Goal: Information Seeking & Learning: Check status

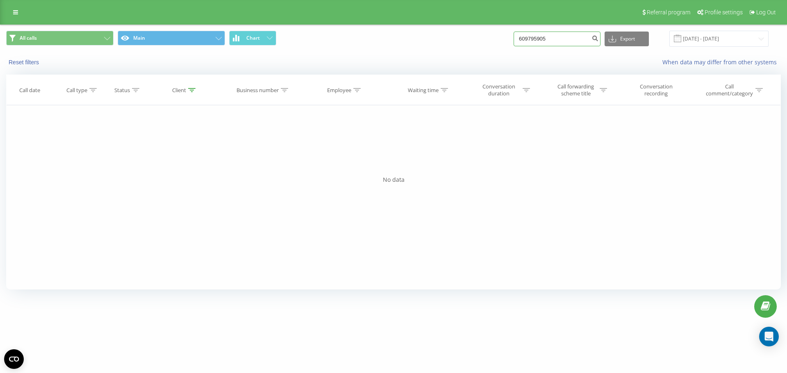
click at [573, 34] on input "609795905" at bounding box center [557, 39] width 87 height 15
paste input "781387111"
click at [578, 36] on input "609795905781387111" at bounding box center [557, 39] width 87 height 15
paste input
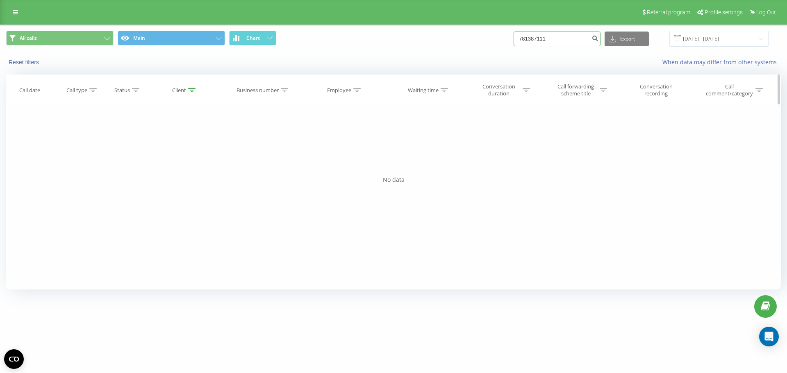
type input "781387111"
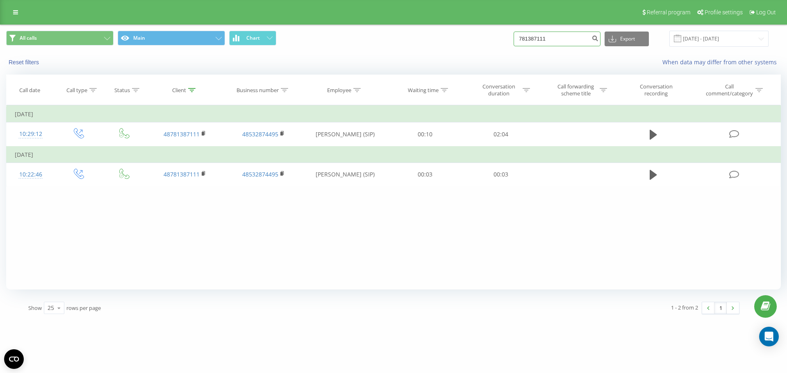
click at [576, 42] on input "781387111" at bounding box center [557, 39] width 87 height 15
click at [569, 42] on input "781387111" at bounding box center [557, 39] width 87 height 15
paste input "50965775"
type input "509657751"
